Goal: Task Accomplishment & Management: Manage account settings

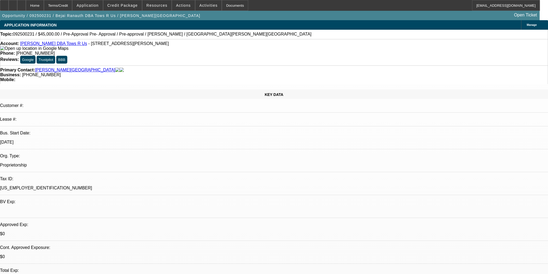
select select "0"
select select "0.1"
select select "4"
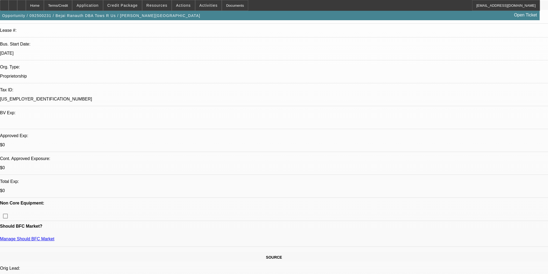
scroll to position [65, 0]
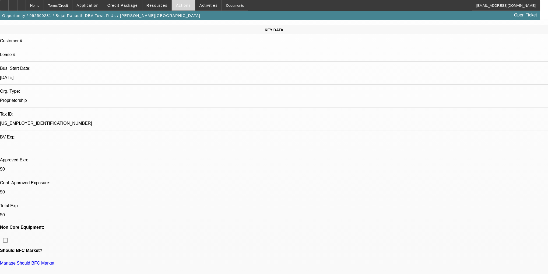
click at [178, 9] on span at bounding box center [183, 5] width 23 height 13
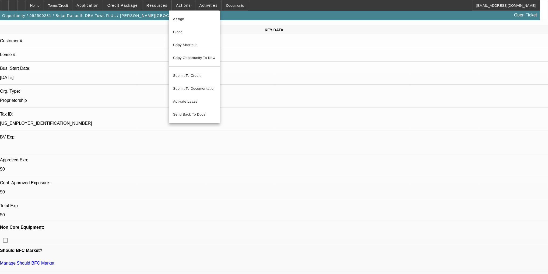
click at [151, 5] on div at bounding box center [274, 137] width 548 height 274
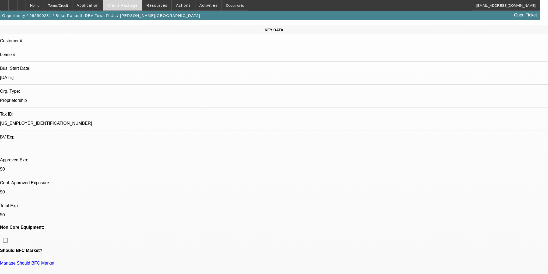
click at [131, 4] on span "Credit Package" at bounding box center [122, 5] width 30 height 4
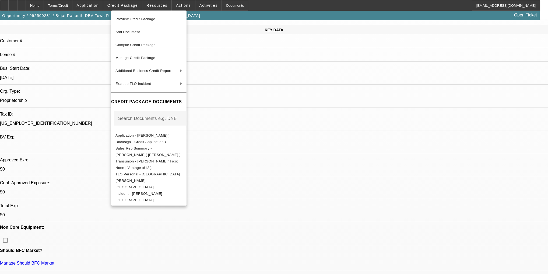
click at [161, 8] on div at bounding box center [274, 137] width 548 height 274
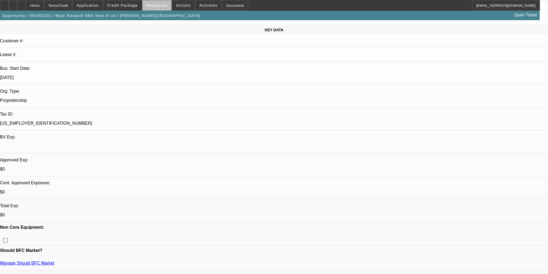
click at [161, 6] on span "Resources" at bounding box center [156, 5] width 21 height 4
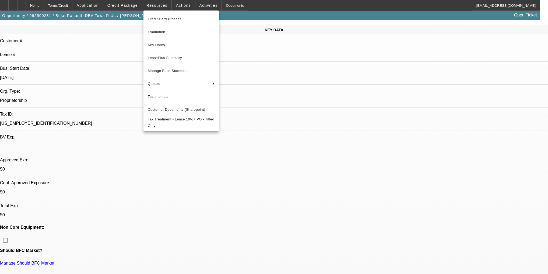
click at [191, 6] on div at bounding box center [274, 137] width 548 height 274
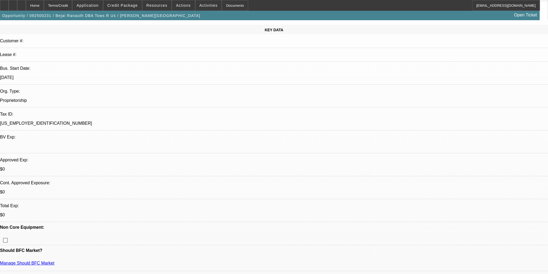
click at [195, 5] on span at bounding box center [208, 5] width 26 height 13
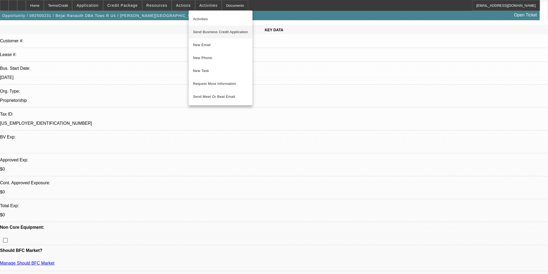
click at [209, 36] on button "Send Business Credit Application" at bounding box center [221, 32] width 64 height 13
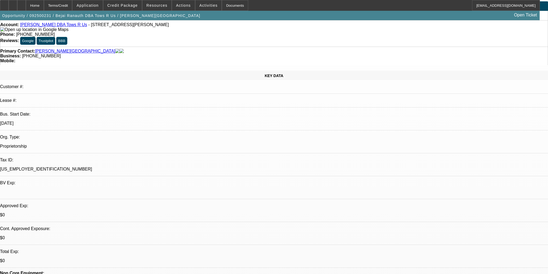
scroll to position [0, 0]
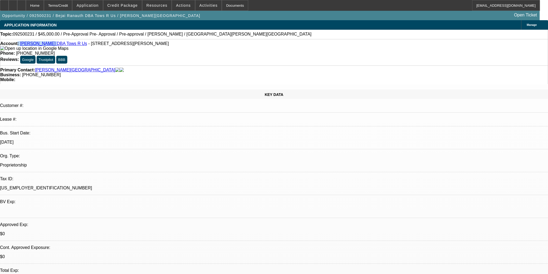
drag, startPoint x: 22, startPoint y: 46, endPoint x: 45, endPoint y: 46, distance: 22.9
click at [47, 46] on div "Account: Bejai Ranauth DBA Tows R Us - 157 Marx st, Schenectady, NY 12304" at bounding box center [274, 46] width 548 height 10
copy div ": Bejai Ranauth"
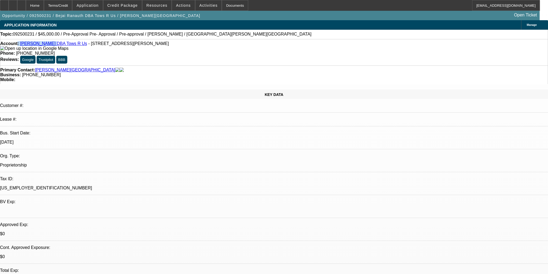
radio input "true"
type textarea "Sent start up plan, requested banks, asked if he wanted to be considered for 20…"
radio input "true"
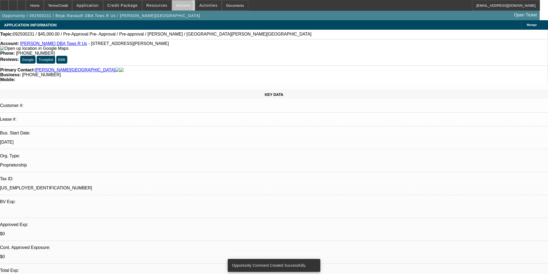
click at [178, 7] on span "Actions" at bounding box center [183, 5] width 15 height 4
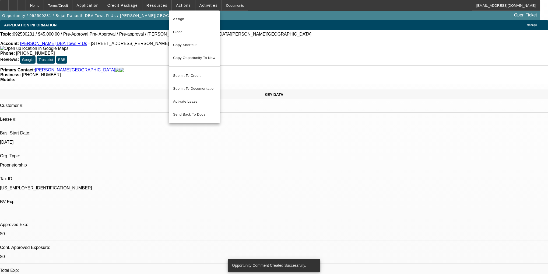
click at [195, 5] on div at bounding box center [274, 137] width 548 height 274
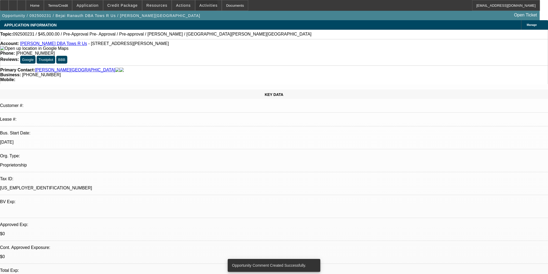
click at [199, 5] on span "Activities" at bounding box center [208, 5] width 18 height 4
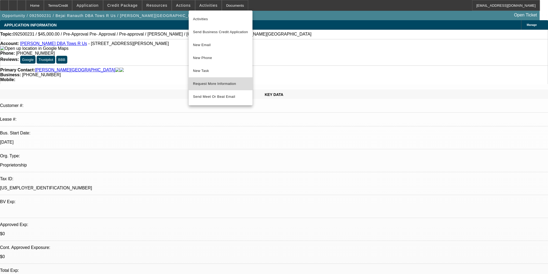
click at [224, 83] on span "Request More Information" at bounding box center [220, 83] width 55 height 6
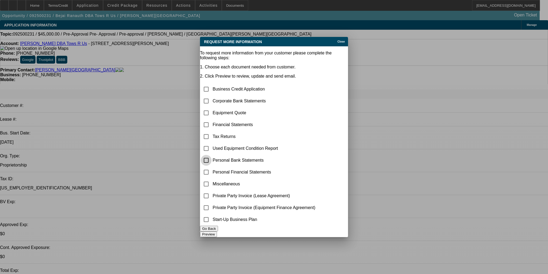
click at [212, 155] on input "checkbox" at bounding box center [206, 160] width 11 height 11
checkbox input "true"
click at [217, 231] on button "Preview" at bounding box center [208, 234] width 17 height 6
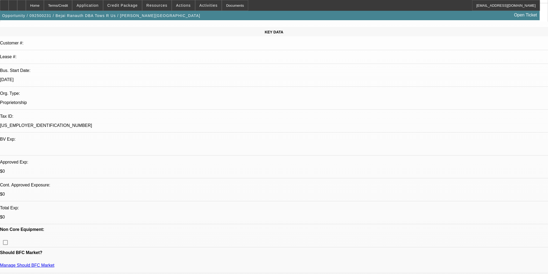
scroll to position [65, 0]
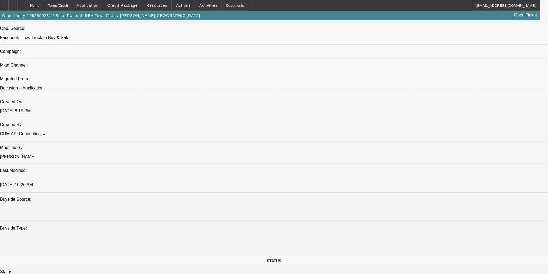
scroll to position [345, 0]
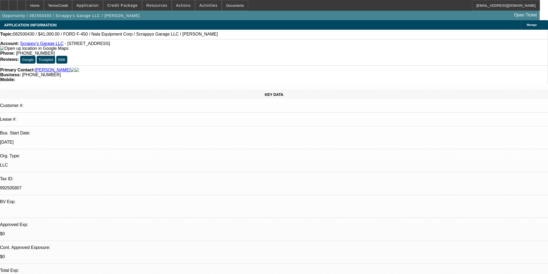
select select "0"
select select "2"
select select "0.1"
select select "4"
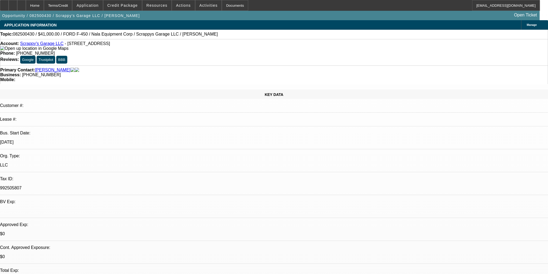
select select "0"
select select "2"
select select "0.1"
select select "4"
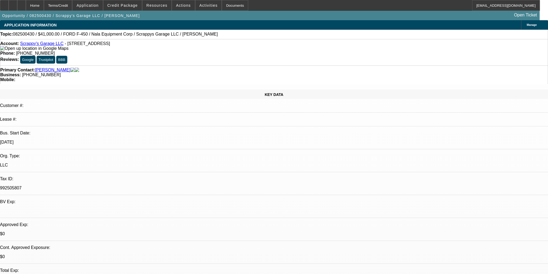
select select "0"
select select "6"
select select "0"
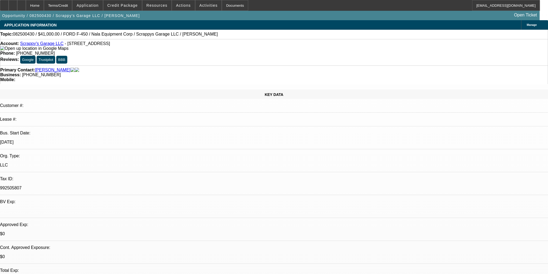
select select "0"
select select "2"
select select "0.1"
select select "4"
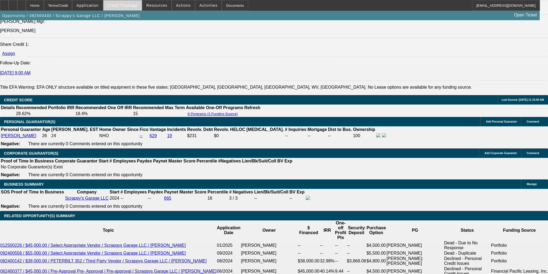
scroll to position [698, 0]
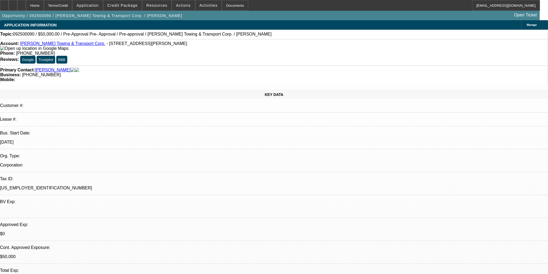
select select "0"
select select "0.1"
select select "4"
select select "0"
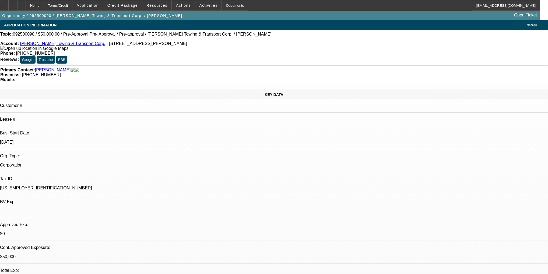
select select "0.1"
select select "4"
select select "0"
select select "2"
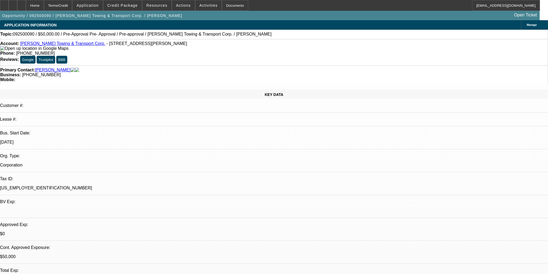
select select "0.1"
select select "4"
select select "0"
select select "2"
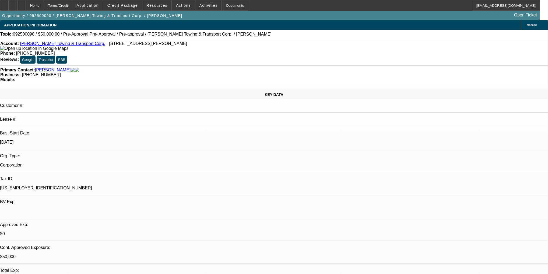
select select "0.1"
select select "4"
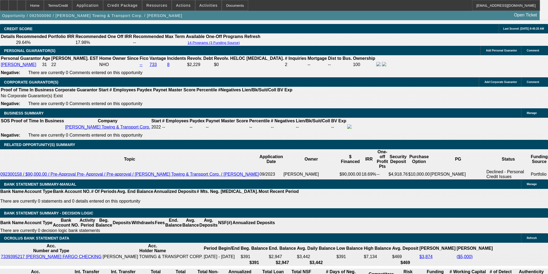
scroll to position [754, 0]
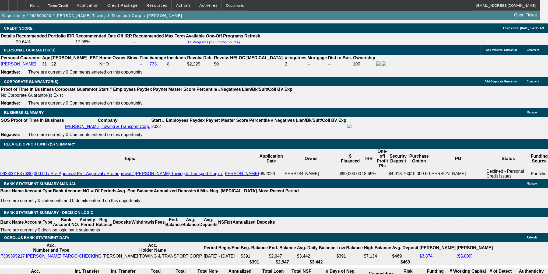
radio input "true"
type textarea "Says he is waiting on an insurance quote on a truck he is interested in"
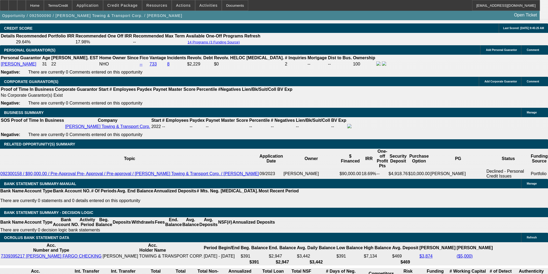
radio input "true"
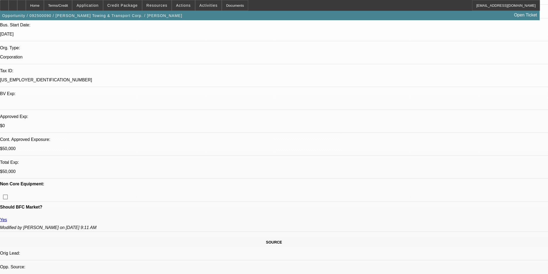
scroll to position [22, 0]
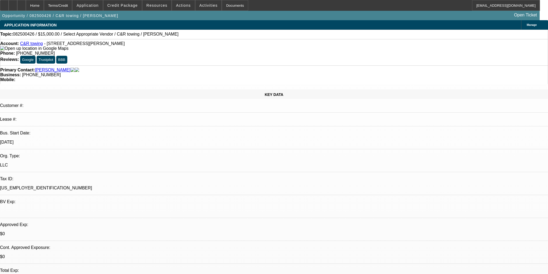
select select "0"
select select "2"
select select "0.1"
select select "4"
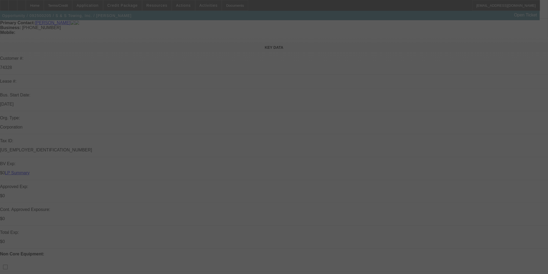
select select "0"
select select "2"
select select "0"
select select "6"
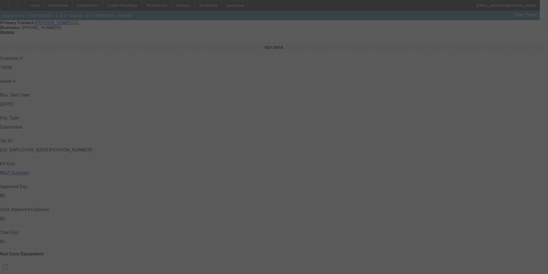
select select "0"
select select "2"
select select "0"
select select "6"
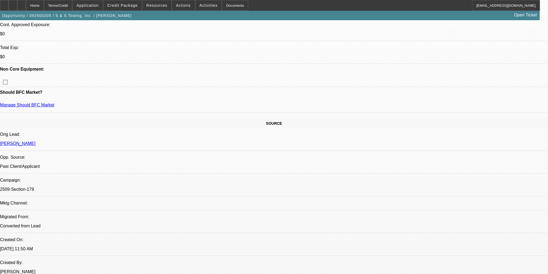
scroll to position [242, 0]
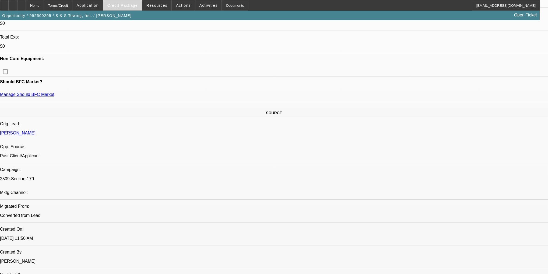
click at [127, 9] on span at bounding box center [122, 5] width 38 height 13
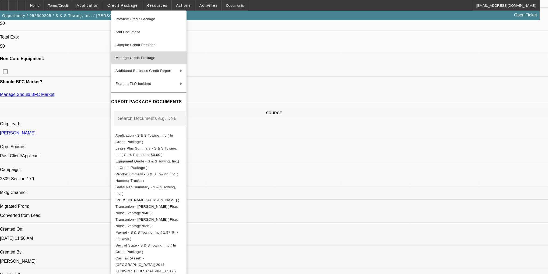
click at [149, 55] on span "Manage Credit Package" at bounding box center [148, 58] width 67 height 6
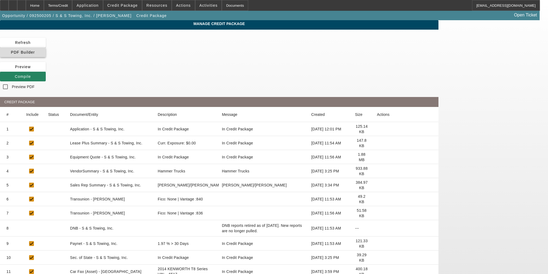
click at [46, 47] on span at bounding box center [23, 52] width 46 height 13
click at [31, 74] on span "Compile" at bounding box center [23, 76] width 16 height 4
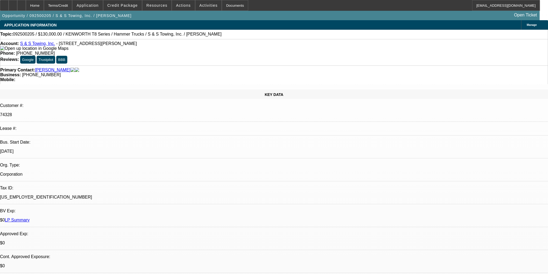
select select "0"
select select "2"
select select "0"
select select "6"
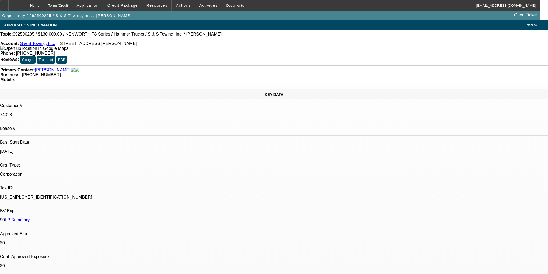
select select "0"
select select "2"
select select "0"
select select "6"
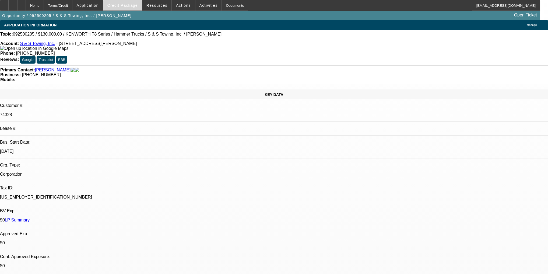
click at [140, 9] on span at bounding box center [122, 5] width 38 height 13
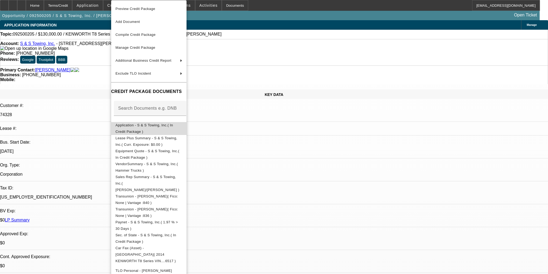
click at [168, 128] on span "Application - S & S Towing, Inc.( In Credit Package )" at bounding box center [148, 128] width 67 height 13
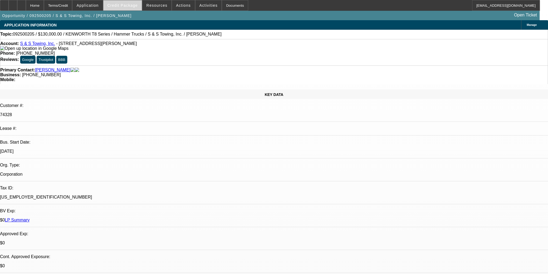
click at [126, 10] on span at bounding box center [122, 5] width 38 height 13
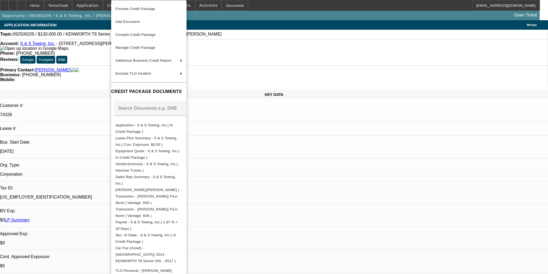
click at [106, 3] on div at bounding box center [274, 137] width 548 height 274
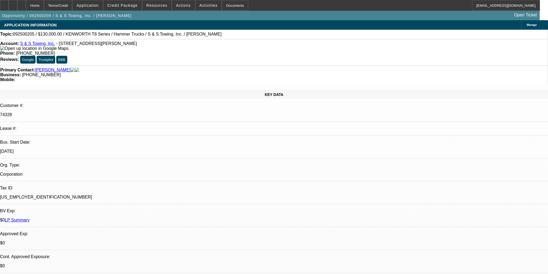
click at [99, 3] on span "Application" at bounding box center [87, 5] width 22 height 4
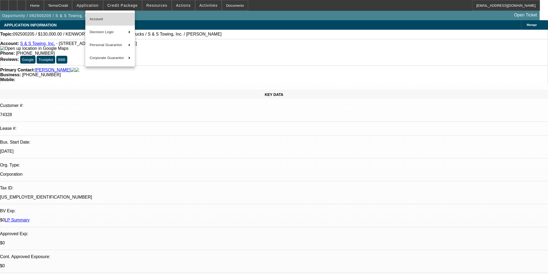
click at [106, 18] on span "Account" at bounding box center [110, 19] width 41 height 6
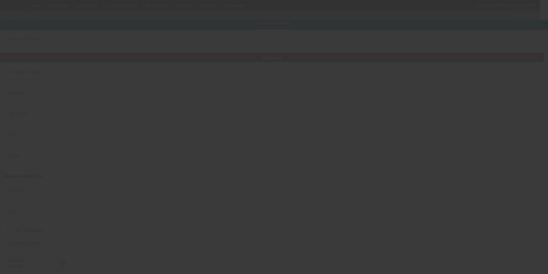
type input "S & S Towing, Inc."
type input "2173 Will Suitt Rd"
type input "27522"
type input "Creedmoor"
type input "(919) 596-4616"
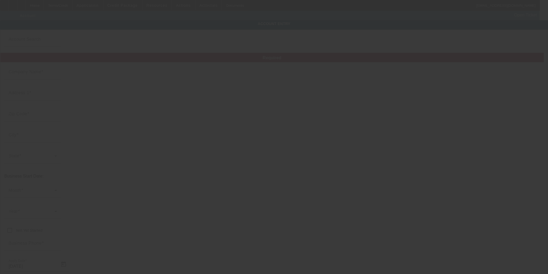
type input "Ste G"
type input "esheph33@gmail.com"
type input "Granville"
type input "26-0679822"
type input "https://SSTOW.COM"
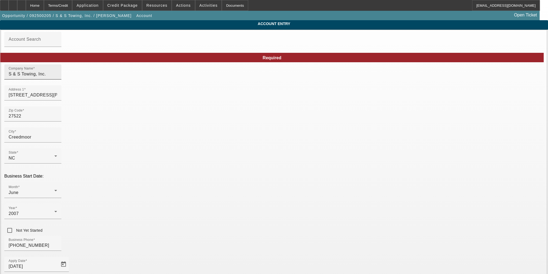
type input "9/10/2025"
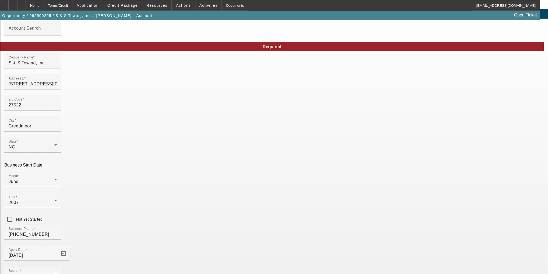
scroll to position [22, 0]
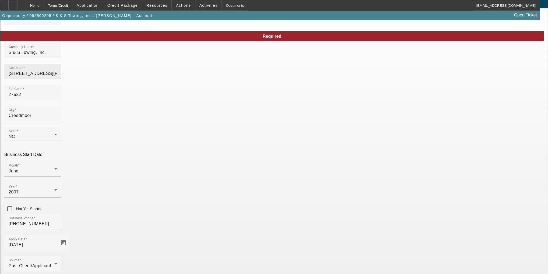
click at [57, 76] on input "2173 Will Suitt Rd" at bounding box center [33, 73] width 48 height 6
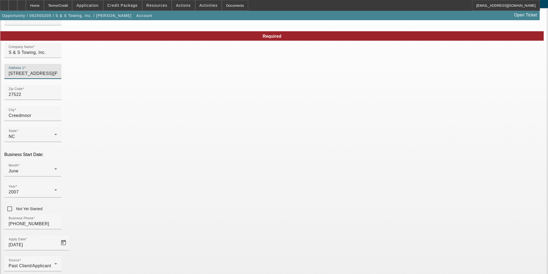
paste input "3400 Carpenter Pond"
type input "3400 Carpenter Pond"
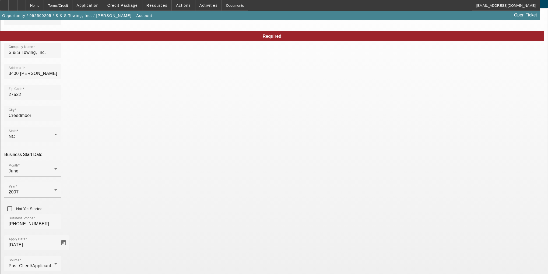
click at [57, 119] on input "Creedmoor" at bounding box center [33, 115] width 48 height 6
type input "Durham"
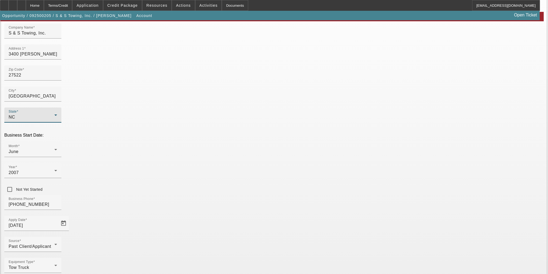
scroll to position [42, 0]
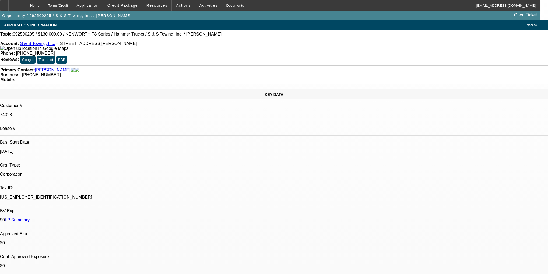
select select "0"
select select "2"
select select "0"
select select "6"
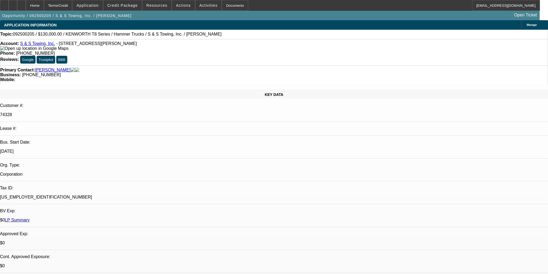
select select "0"
select select "2"
select select "0"
select select "6"
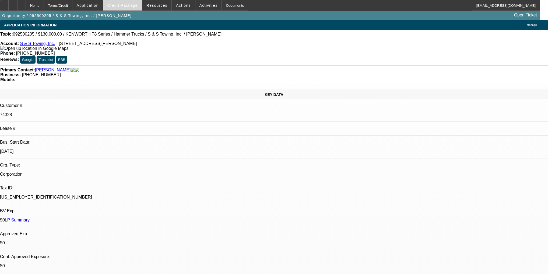
click at [133, 6] on span "Credit Package" at bounding box center [122, 5] width 30 height 4
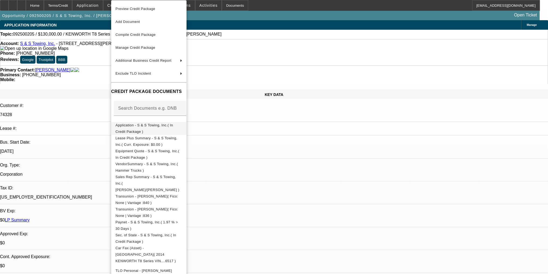
click at [160, 128] on span "Application - S & S Towing, Inc.( In Credit Package )" at bounding box center [148, 128] width 67 height 13
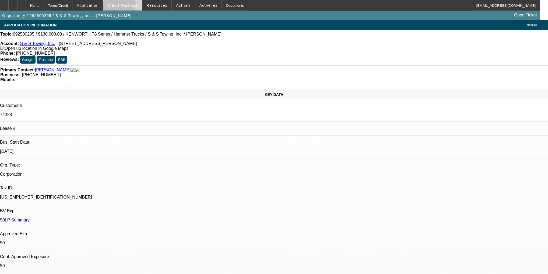
click at [120, 6] on span "Credit Package" at bounding box center [122, 5] width 30 height 4
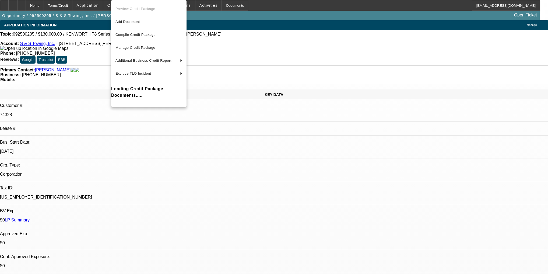
click at [107, 5] on div at bounding box center [274, 137] width 548 height 274
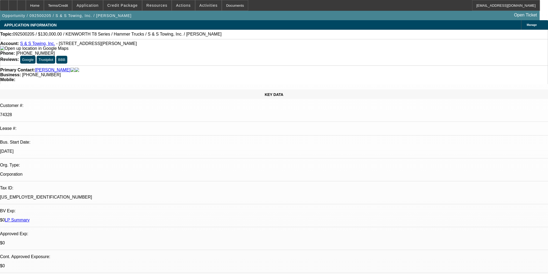
click at [103, 5] on span at bounding box center [87, 5] width 30 height 13
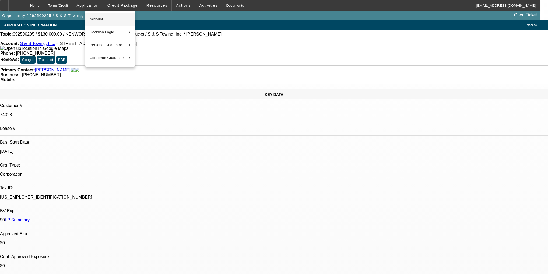
click at [105, 16] on span "Account" at bounding box center [110, 19] width 41 height 6
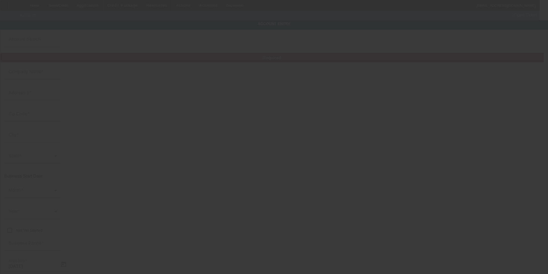
type input "S & S Towing, Inc."
type input "3400 Carpenter Pond"
type input "27522"
type input "Durham"
type input "(919) 596-4616"
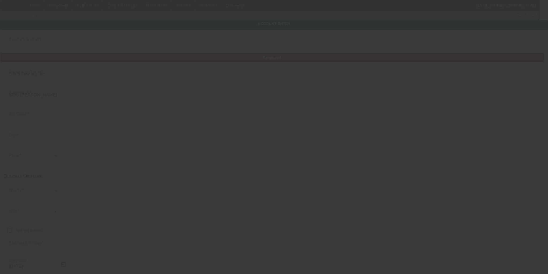
type input "esheph33@gmail.com"
type input "Granville"
type input "26-0679822"
type input "https://SSTOW.COM"
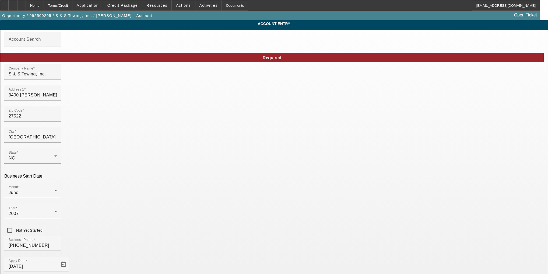
type input "9/10/2025"
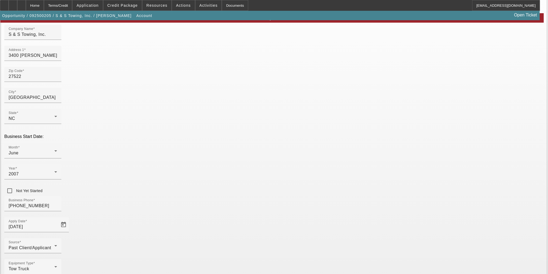
scroll to position [42, 0]
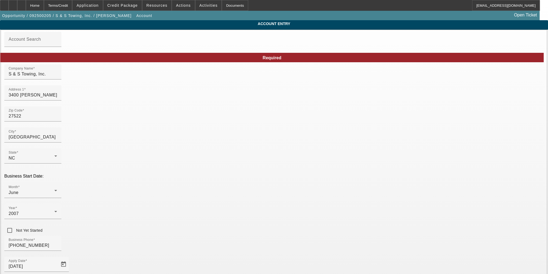
click at [57, 118] on input "27522" at bounding box center [33, 116] width 48 height 6
paste input "703"
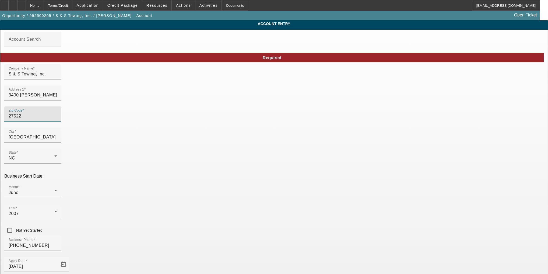
type input "27703"
type input "Durham"
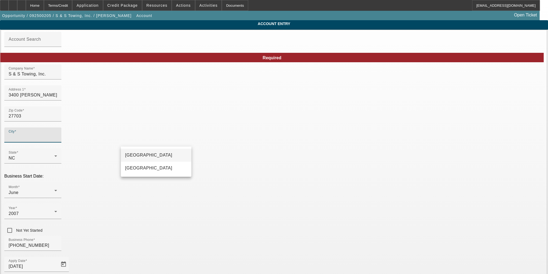
click at [168, 152] on mat-option "Durham" at bounding box center [156, 155] width 71 height 13
type input "Durham"
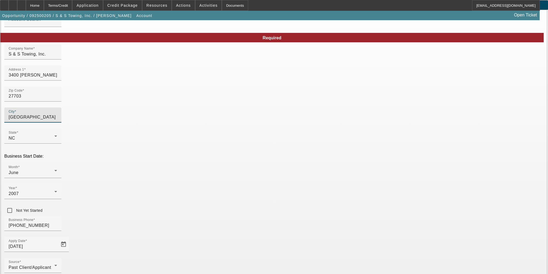
scroll to position [42, 0]
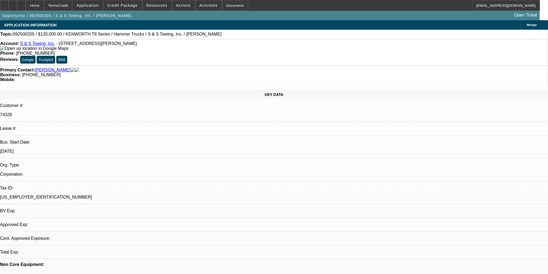
select select "0"
select select "2"
select select "0"
select select "6"
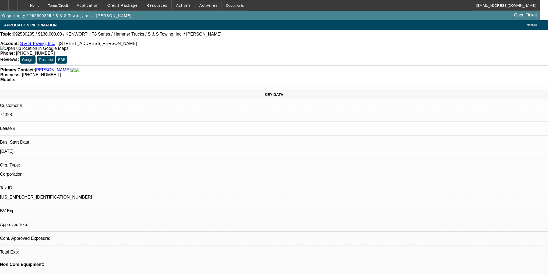
select select "0"
select select "2"
select select "0"
select select "6"
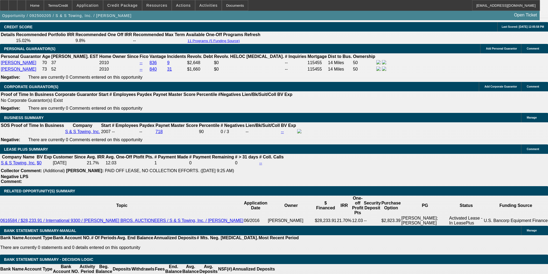
scroll to position [784, 0]
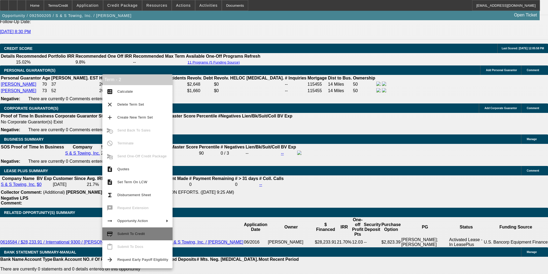
click at [148, 233] on span "Submit To Credit" at bounding box center [142, 233] width 51 height 6
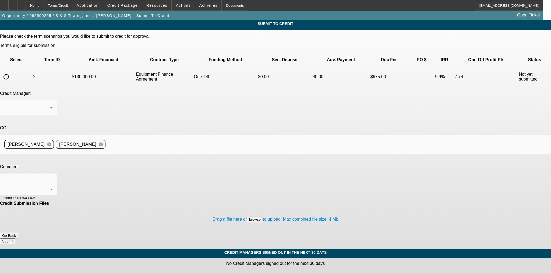
click at [12, 71] on input "radio" at bounding box center [6, 76] width 11 height 11
radio input "true"
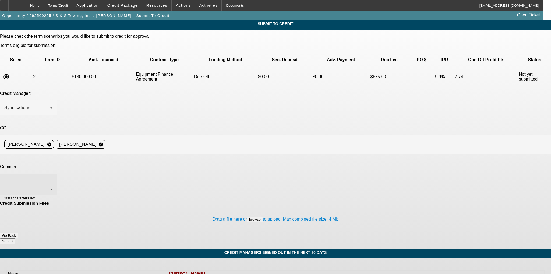
click at [53, 178] on textarea at bounding box center [28, 184] width 48 height 13
type textarea "Fresh applications added to credit package. Thank you"
click at [15, 238] on button "Submit" at bounding box center [7, 241] width 15 height 6
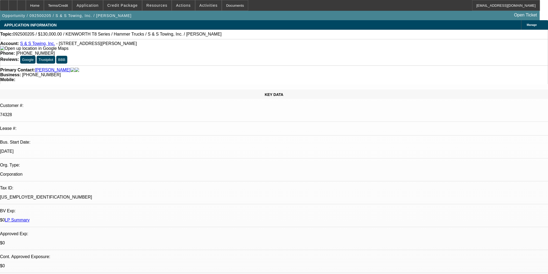
select select "0"
select select "2"
select select "0"
select select "6"
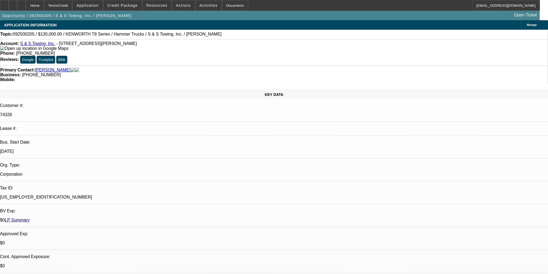
select select "0"
select select "2"
select select "0"
select select "6"
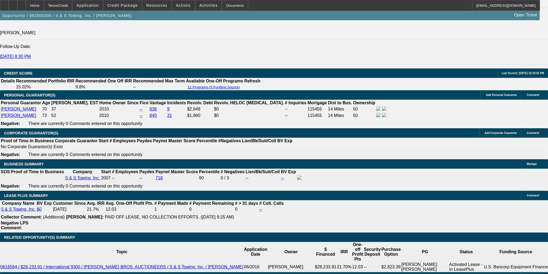
scroll to position [775, 0]
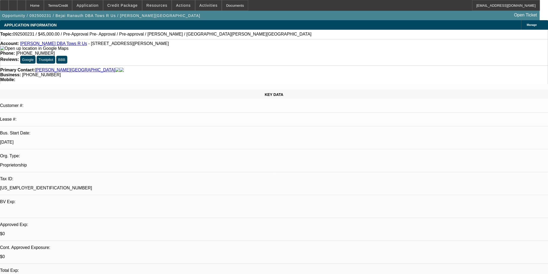
select select "0"
select select "0.1"
select select "4"
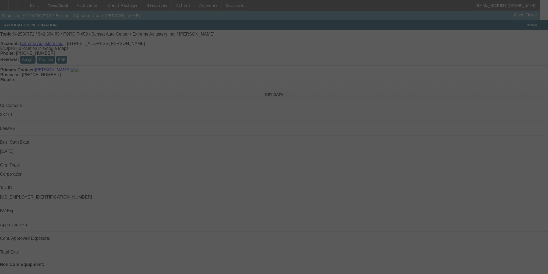
scroll to position [22, 0]
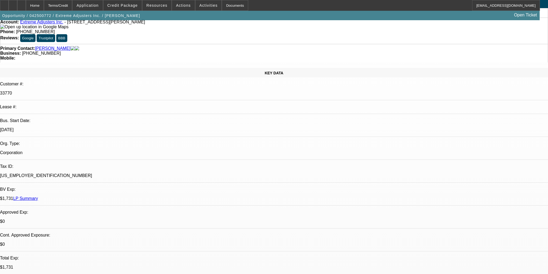
select select "0"
select select "2"
select select "0.1"
select select "4"
select select "0"
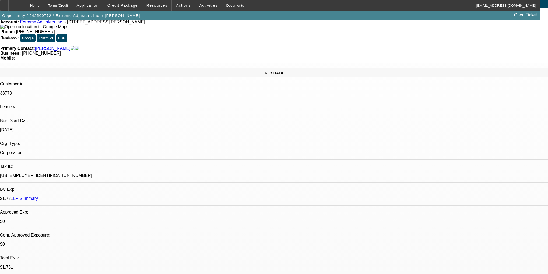
select select "2"
select select "0.1"
select select "4"
select select "0"
select select "2"
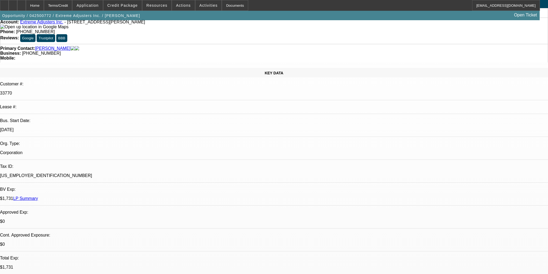
select select "0.1"
select select "4"
select select "0"
select select "2"
select select "0.1"
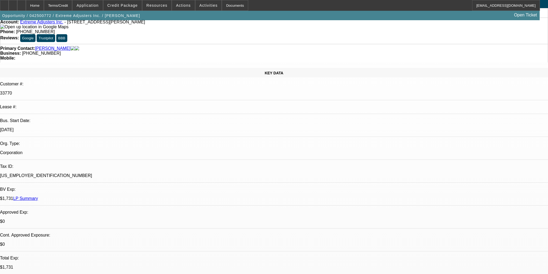
select select "4"
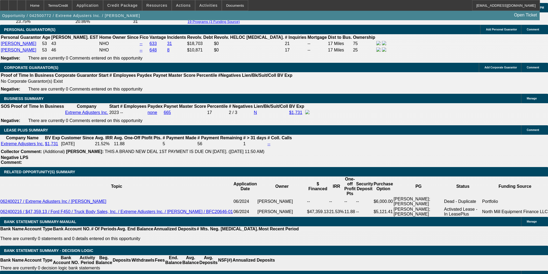
scroll to position [818, 0]
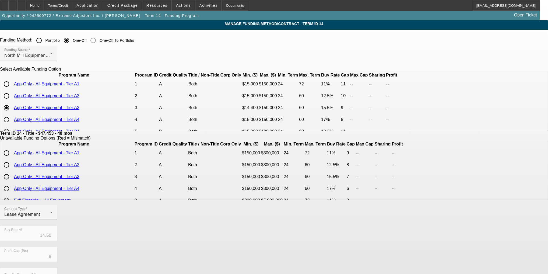
click at [530, 239] on app-term-manage-funding "Manage Funding Method/Contract - Term ID 14 Funding Method: Portfolio One-Off O…" at bounding box center [274, 204] width 548 height 369
